Goal: Check status: Check status

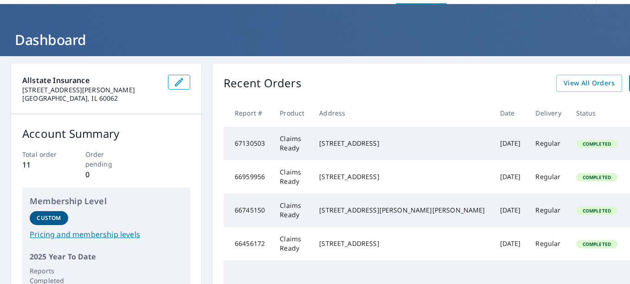
scroll to position [46, 0]
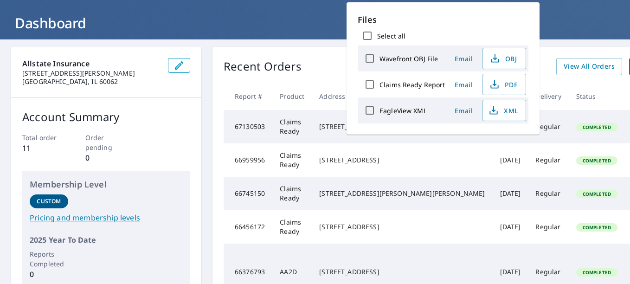
click at [174, 142] on div at bounding box center [170, 148] width 42 height 31
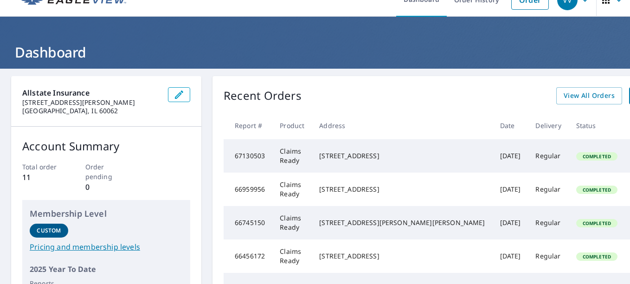
scroll to position [0, 0]
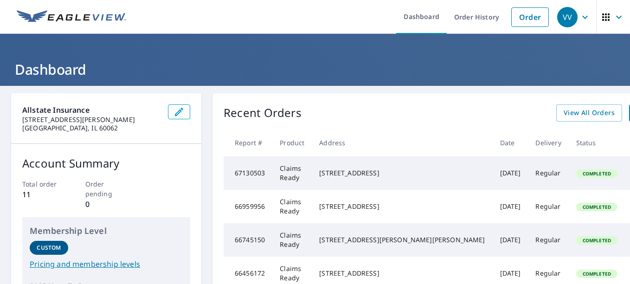
click at [614, 20] on icon "button" at bounding box center [619, 17] width 11 height 11
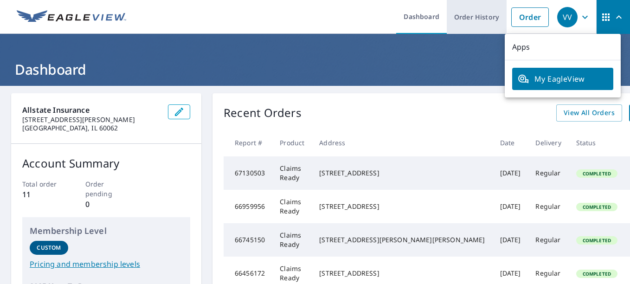
click at [469, 20] on link "Order History" at bounding box center [477, 17] width 60 height 34
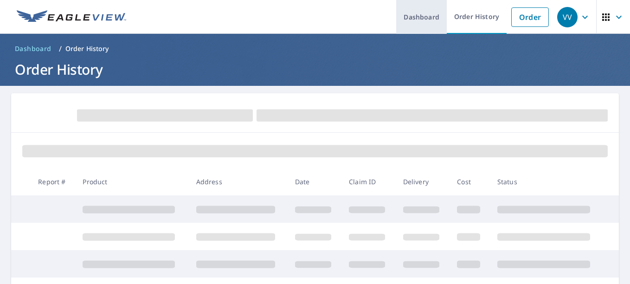
click at [424, 8] on link "Dashboard" at bounding box center [421, 17] width 51 height 34
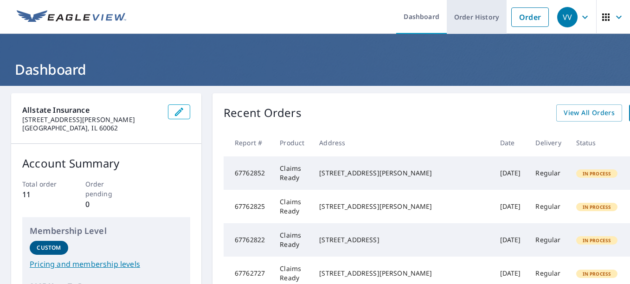
click at [467, 32] on link "Order History" at bounding box center [477, 17] width 60 height 34
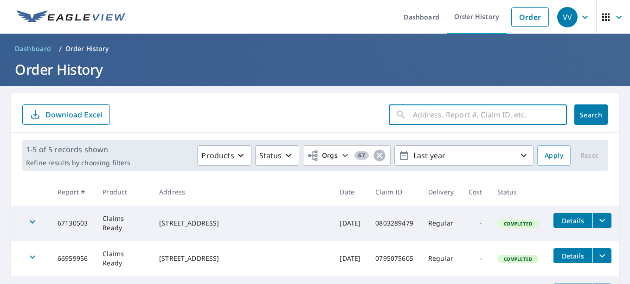
click at [476, 120] on input "text" at bounding box center [490, 115] width 154 height 26
paste input "[STREET_ADDRESS]"
type input "[STREET_ADDRESS]"
click button "Search" at bounding box center [591, 114] width 33 height 20
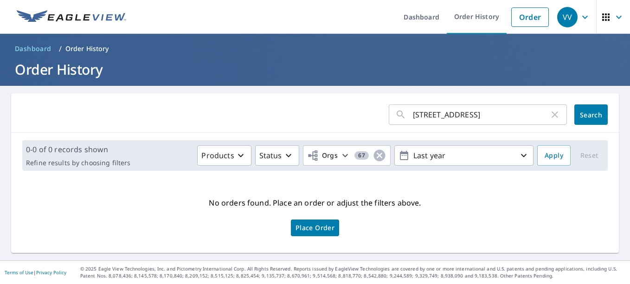
click at [233, 284] on html "VV VV Dashboard Order History Order VV Dashboard / Order History Order History …" at bounding box center [315, 142] width 630 height 284
